Goal: Navigation & Orientation: Find specific page/section

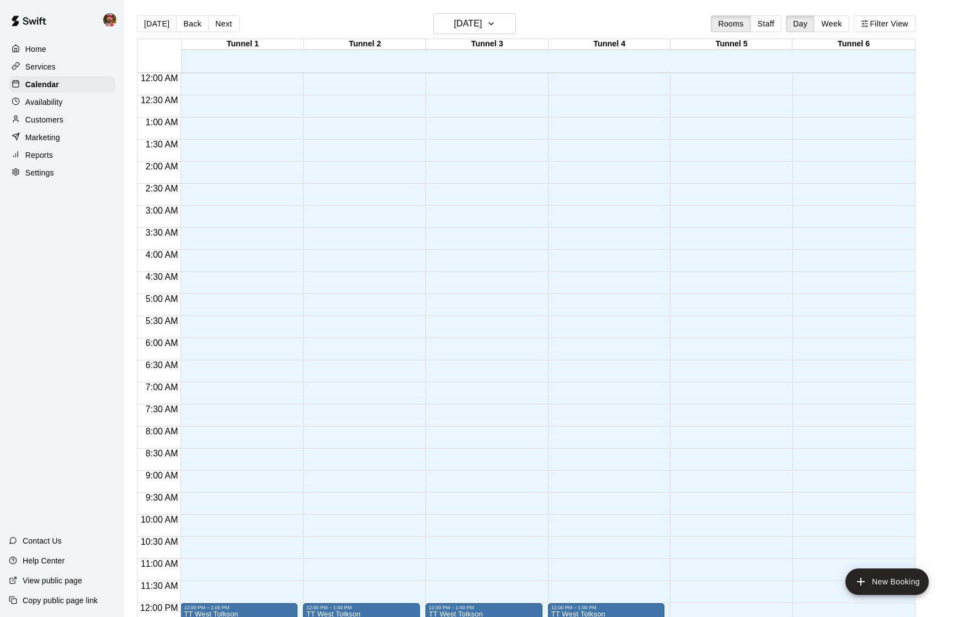
scroll to position [471, 0]
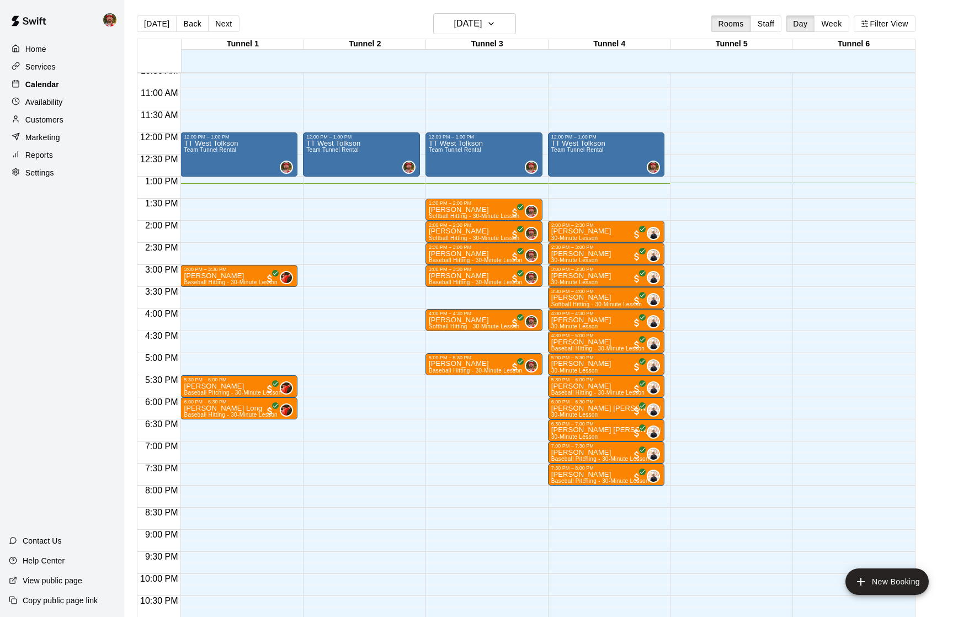
click at [42, 83] on p "Calendar" at bounding box center [42, 84] width 34 height 11
click at [219, 23] on button "Next" at bounding box center [223, 23] width 31 height 17
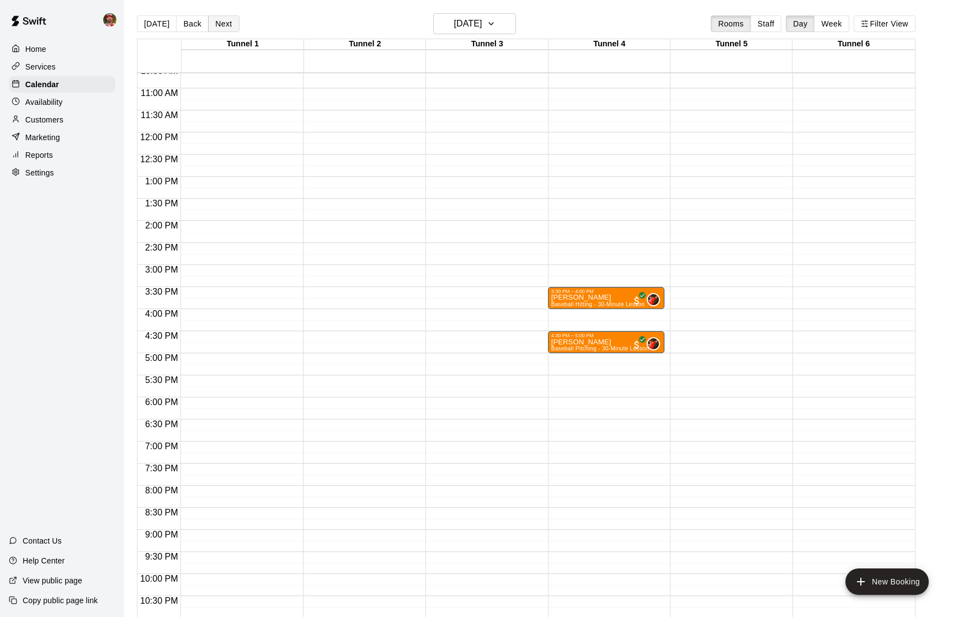
click at [219, 23] on button "Next" at bounding box center [223, 23] width 31 height 17
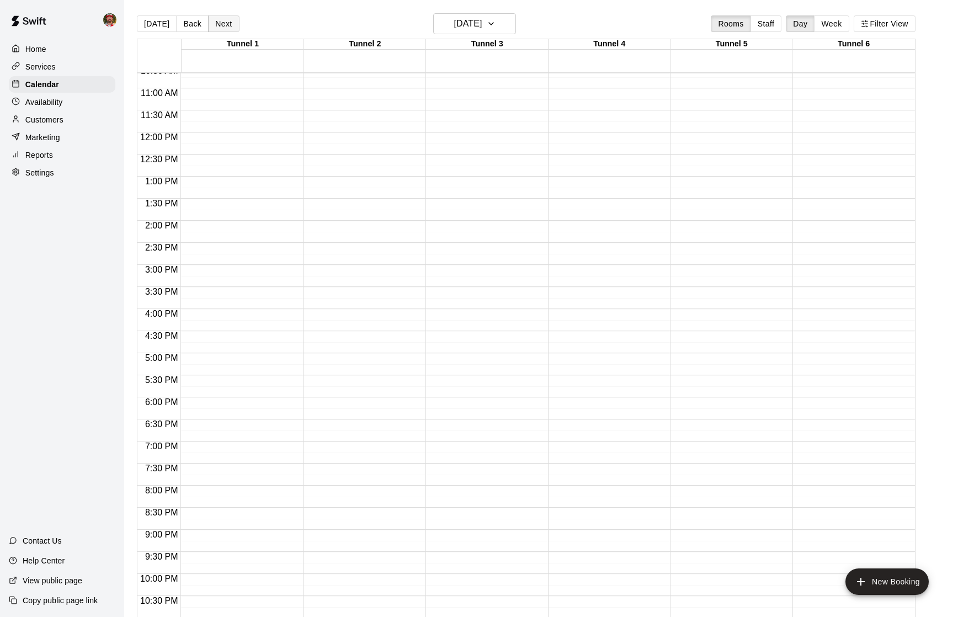
click at [219, 23] on button "Next" at bounding box center [223, 23] width 31 height 17
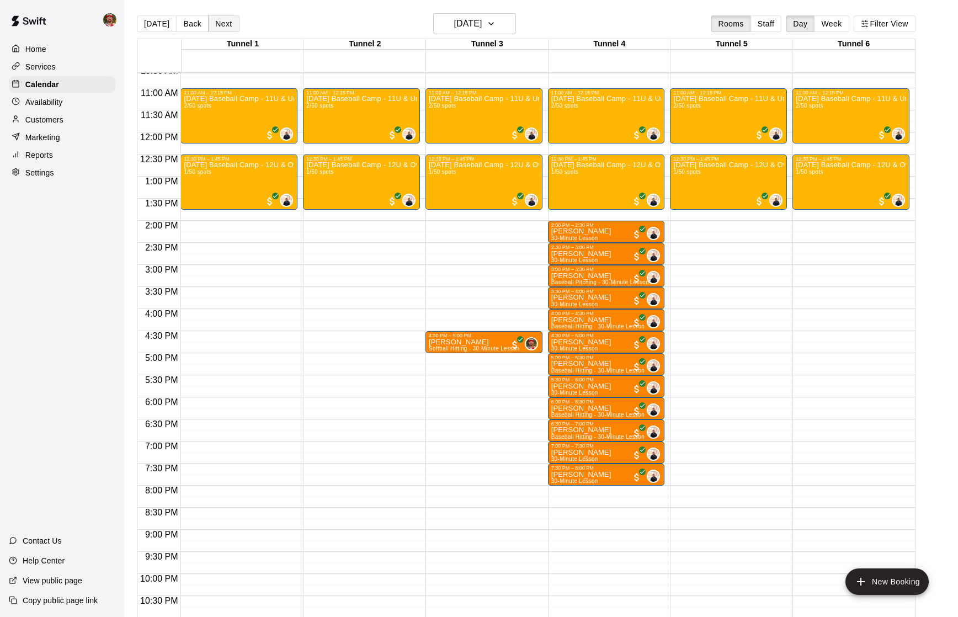
click at [219, 23] on button "Next" at bounding box center [223, 23] width 31 height 17
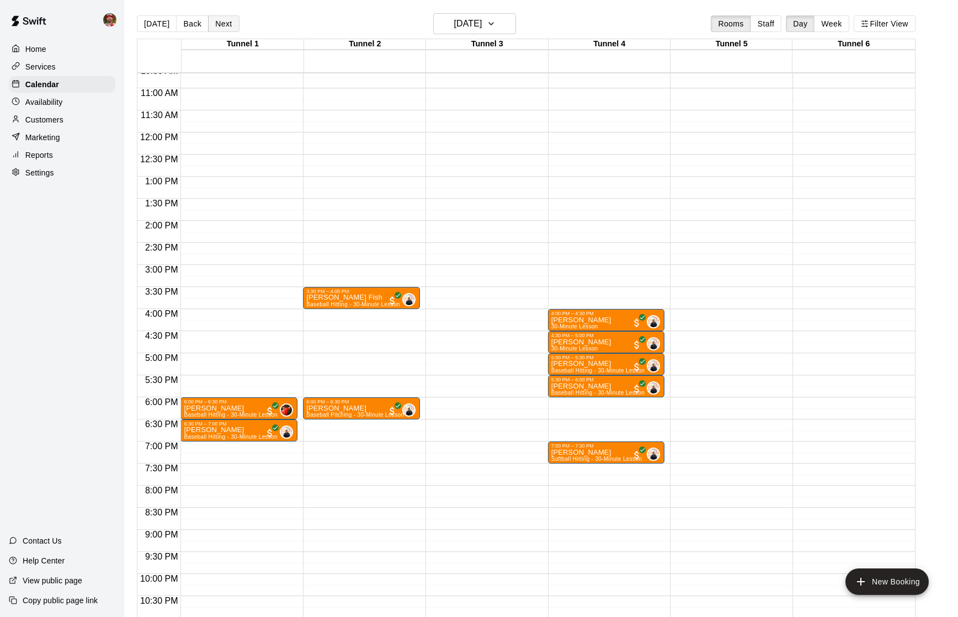
click at [219, 23] on button "Next" at bounding box center [223, 23] width 31 height 17
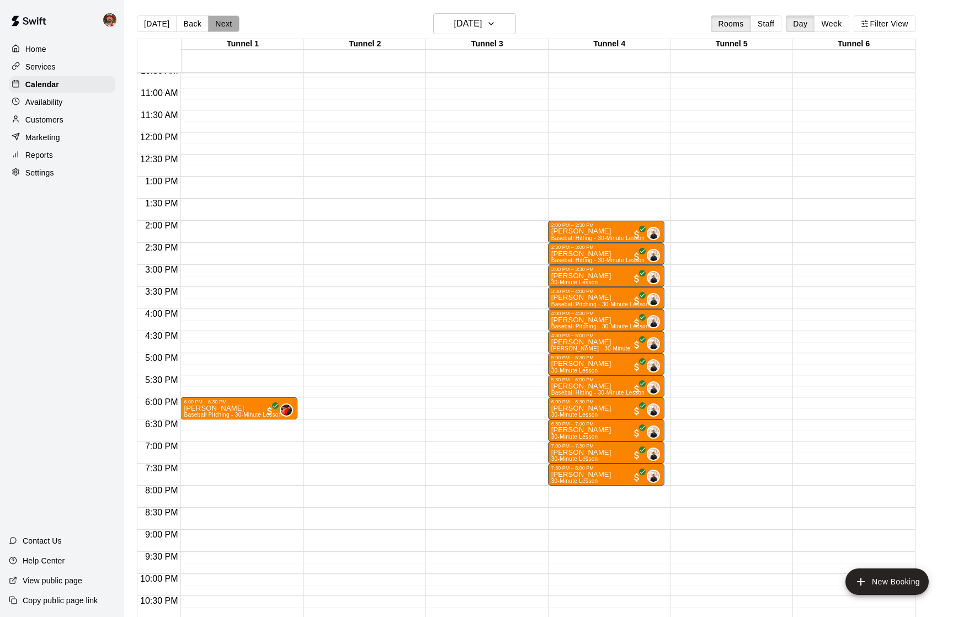
click at [219, 23] on button "Next" at bounding box center [223, 23] width 31 height 17
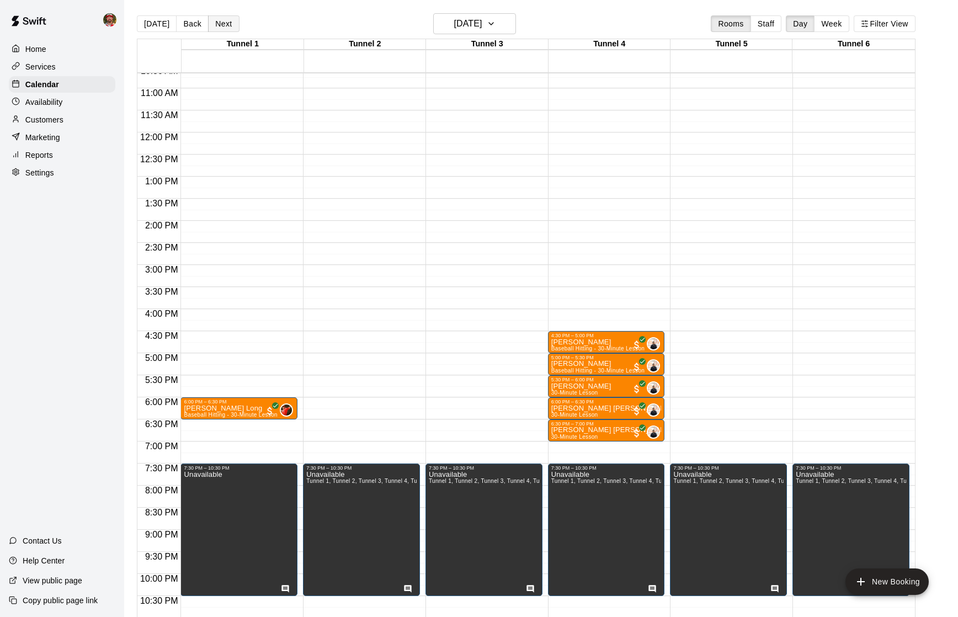
click at [220, 24] on button "Next" at bounding box center [223, 23] width 31 height 17
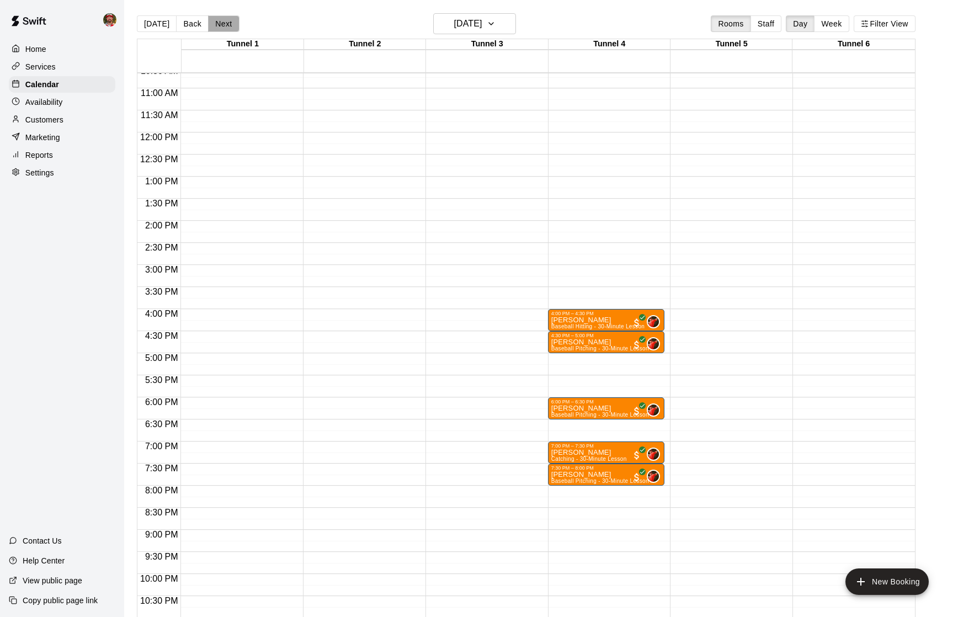
click at [220, 24] on button "Next" at bounding box center [223, 23] width 31 height 17
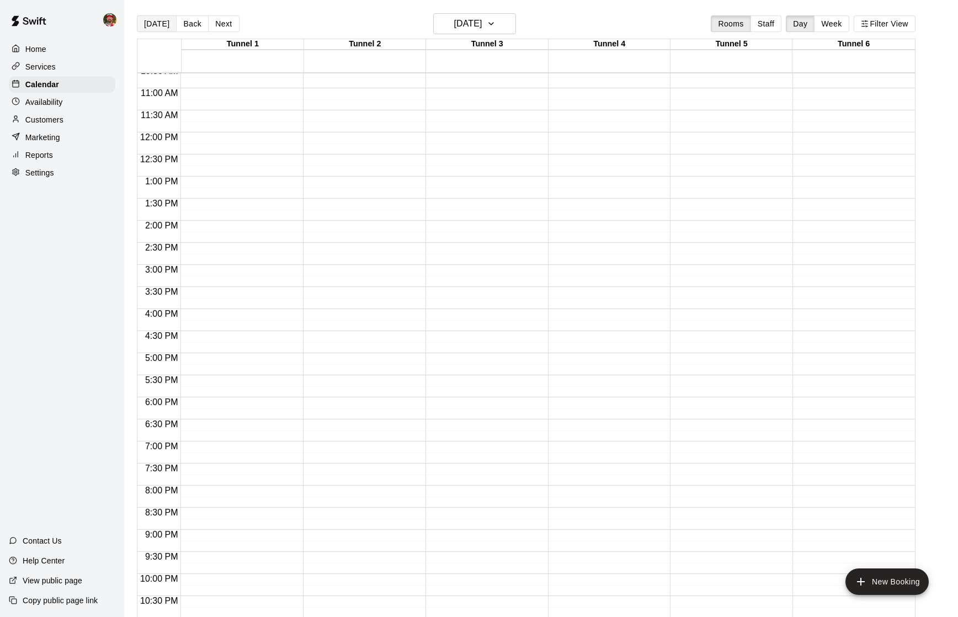
click at [153, 25] on button "[DATE]" at bounding box center [157, 23] width 40 height 17
